Goal: Task Accomplishment & Management: Manage account settings

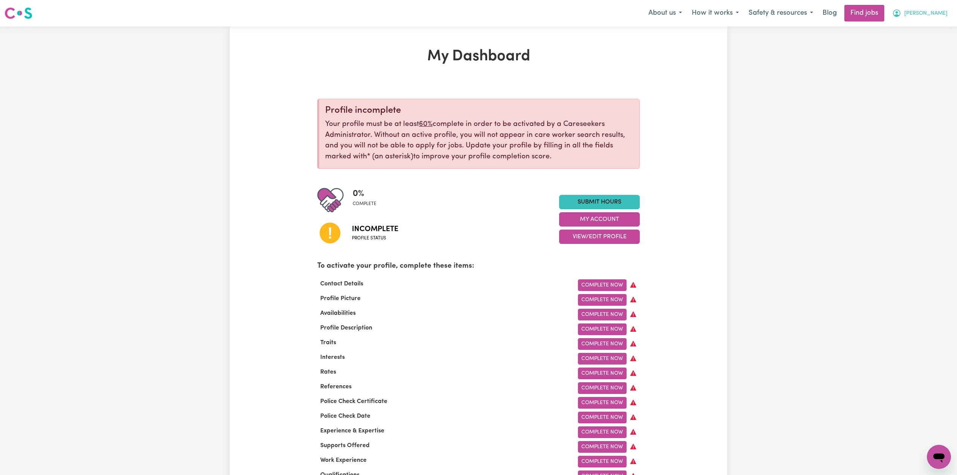
click at [918, 15] on span "[PERSON_NAME]" at bounding box center [925, 13] width 43 height 8
click at [918, 52] on link "Logout" at bounding box center [922, 57] width 60 height 14
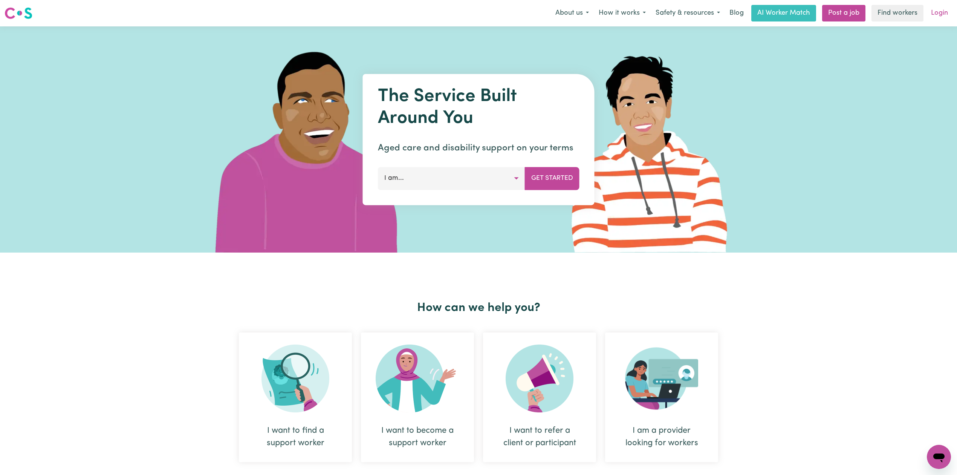
click at [937, 20] on link "Login" at bounding box center [939, 13] width 26 height 17
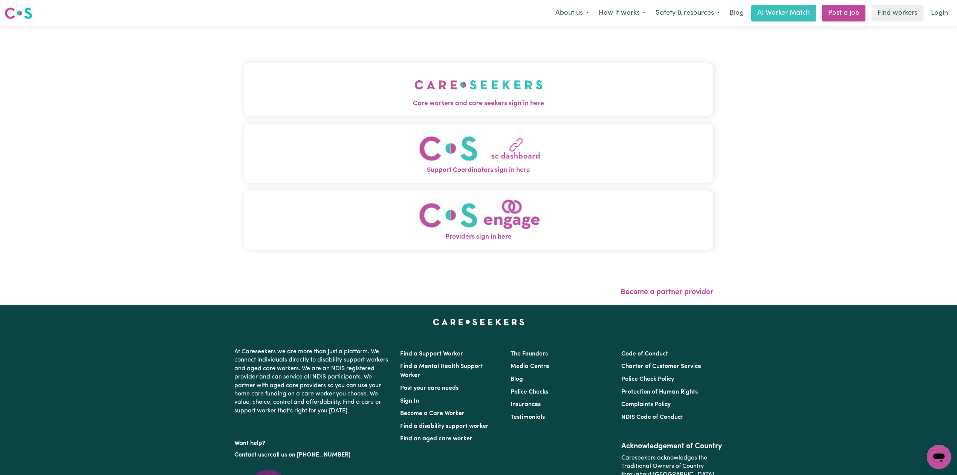
click at [338, 26] on div "Care workers and care seekers sign in here Support Coordinators sign in here Pr…" at bounding box center [478, 165] width 478 height 279
click at [307, 72] on button "Care workers and care seekers sign in here" at bounding box center [478, 89] width 469 height 53
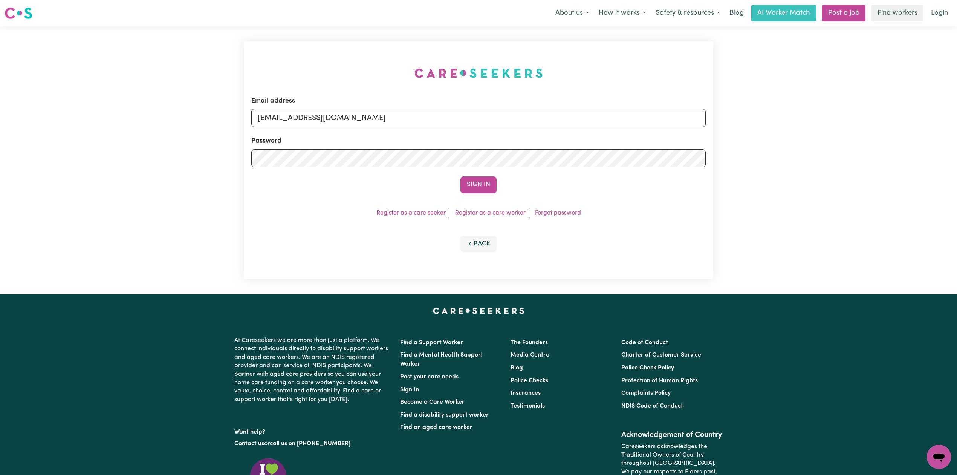
click at [319, 131] on form "Email address [EMAIL_ADDRESS][DOMAIN_NAME] Password Sign In" at bounding box center [478, 144] width 454 height 97
drag, startPoint x: 315, startPoint y: 113, endPoint x: 314, endPoint y: 118, distance: 5.0
click at [315, 113] on input "[EMAIL_ADDRESS][DOMAIN_NAME]" at bounding box center [478, 118] width 454 height 18
drag, startPoint x: 297, startPoint y: 115, endPoint x: 467, endPoint y: 133, distance: 171.3
click at [467, 133] on form "Email address Superuser~[EMAIL_ADDRESS][DOMAIN_NAME] Password Sign In" at bounding box center [478, 144] width 454 height 97
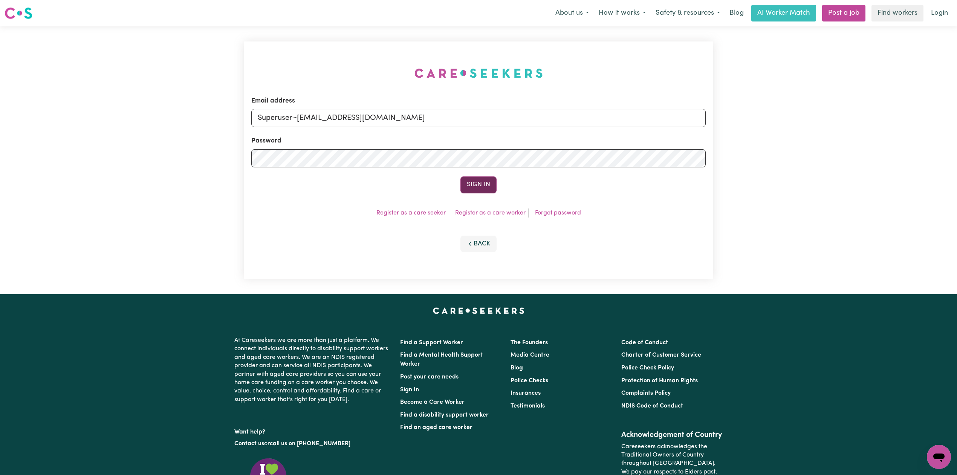
type input "Superuser~[EMAIL_ADDRESS][DOMAIN_NAME]"
click at [471, 186] on button "Sign In" at bounding box center [478, 184] width 36 height 17
